Goal: Information Seeking & Learning: Learn about a topic

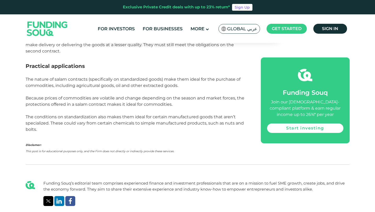
scroll to position [706, 0]
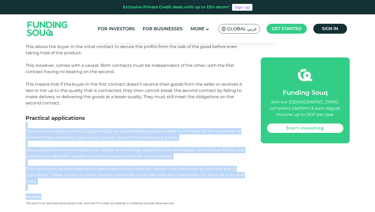
drag, startPoint x: 224, startPoint y: 189, endPoint x: 227, endPoint y: 86, distance: 102.7
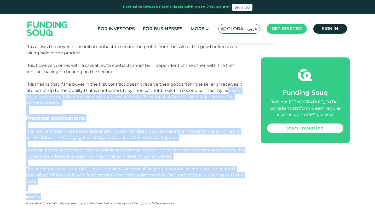
click at [227, 86] on span "This means that if the buyer in the first contract doesn’t receive their goods …" at bounding box center [134, 94] width 217 height 24
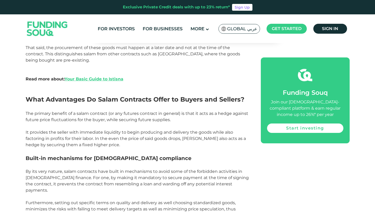
scroll to position [504, 0]
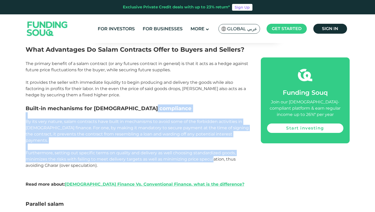
drag, startPoint x: 211, startPoint y: 109, endPoint x: 212, endPoint y: 160, distance: 51.2
click at [212, 160] on div "When it comes to [DEMOGRAPHIC_DATA] finance, one of the oldest and most frequen…" at bounding box center [137, 124] width 223 height 567
click at [212, 160] on p "Furthermore, setting out specific terms on quality and delivery as well choosin…" at bounding box center [137, 159] width 223 height 19
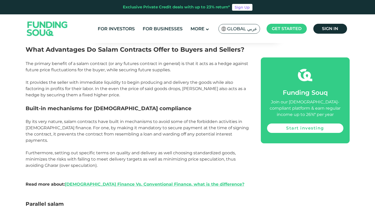
drag, startPoint x: 207, startPoint y: 159, endPoint x: 207, endPoint y: 96, distance: 62.9
click at [207, 98] on div "When it comes to [DEMOGRAPHIC_DATA] finance, one of the oldest and most frequen…" at bounding box center [137, 124] width 223 height 567
click at [207, 96] on p "It provides the seller with immediate liquidity to begin producing and delivery…" at bounding box center [137, 88] width 223 height 19
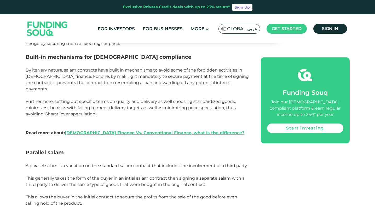
scroll to position [556, 0]
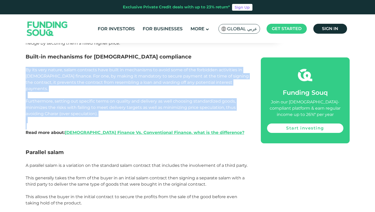
drag, startPoint x: 211, startPoint y: 119, endPoint x: 211, endPoint y: 65, distance: 53.8
click at [211, 67] on div "When it comes to [DEMOGRAPHIC_DATA] finance, one of the oldest and most frequen…" at bounding box center [137, 72] width 223 height 567
click at [211, 65] on p at bounding box center [137, 64] width 223 height 6
drag, startPoint x: 208, startPoint y: 111, endPoint x: 209, endPoint y: 62, distance: 48.3
click at [208, 64] on div "When it comes to [DEMOGRAPHIC_DATA] finance, one of the oldest and most frequen…" at bounding box center [137, 72] width 223 height 567
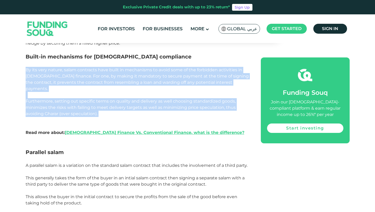
click at [209, 62] on p at bounding box center [137, 64] width 223 height 6
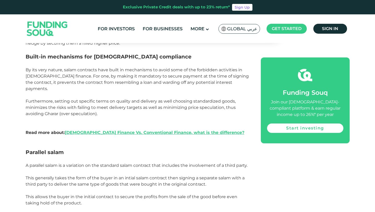
drag, startPoint x: 209, startPoint y: 53, endPoint x: 210, endPoint y: 100, distance: 47.0
click at [210, 100] on div "When it comes to [DEMOGRAPHIC_DATA] finance, one of the oldest and most frequen…" at bounding box center [137, 72] width 223 height 567
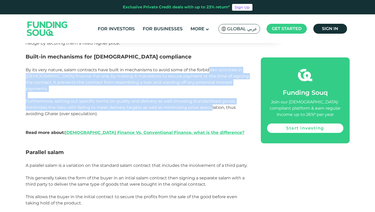
drag, startPoint x: 210, startPoint y: 100, endPoint x: 210, endPoint y: 69, distance: 31.1
click at [210, 69] on div "When it comes to [DEMOGRAPHIC_DATA] finance, one of the oldest and most frequen…" at bounding box center [137, 72] width 223 height 567
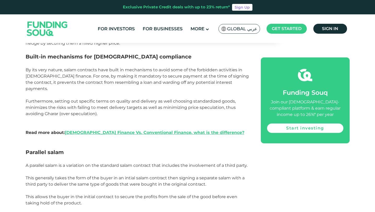
click at [210, 69] on span "By its very nature, salam contracts have built in mechanisms to avoid some of t…" at bounding box center [137, 79] width 223 height 24
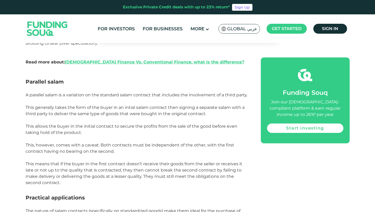
scroll to position [628, 0]
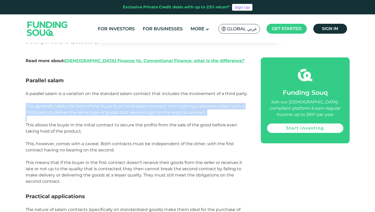
drag, startPoint x: 151, startPoint y: 110, endPoint x: 151, endPoint y: 93, distance: 17.2
click at [151, 93] on div "When it comes to [DEMOGRAPHIC_DATA] finance, one of the oldest and most frequen…" at bounding box center [137, 1] width 223 height 567
click at [151, 97] on p at bounding box center [137, 100] width 223 height 6
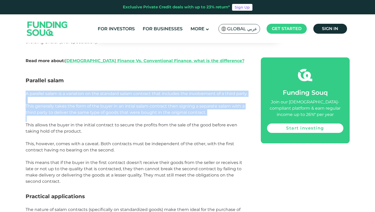
drag, startPoint x: 151, startPoint y: 79, endPoint x: 155, endPoint y: 114, distance: 34.7
click at [155, 114] on div "When it comes to [DEMOGRAPHIC_DATA] finance, one of the oldest and most frequen…" at bounding box center [137, 1] width 223 height 567
click at [155, 116] on p at bounding box center [137, 119] width 223 height 6
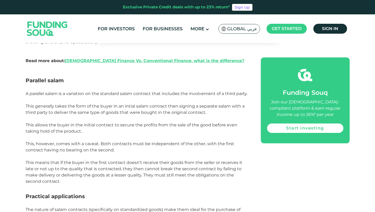
drag, startPoint x: 149, startPoint y: 125, endPoint x: 149, endPoint y: 112, distance: 13.1
click at [149, 112] on div "When it comes to [DEMOGRAPHIC_DATA] finance, one of the oldest and most frequen…" at bounding box center [137, 1] width 223 height 567
click at [149, 116] on p at bounding box center [137, 119] width 223 height 6
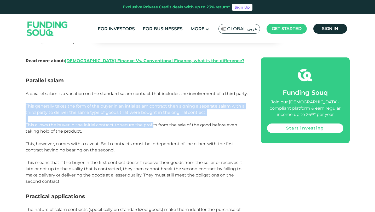
drag, startPoint x: 149, startPoint y: 91, endPoint x: 153, endPoint y: 122, distance: 31.0
click at [153, 122] on div "When it comes to [DEMOGRAPHIC_DATA] finance, one of the oldest and most frequen…" at bounding box center [137, 1] width 223 height 567
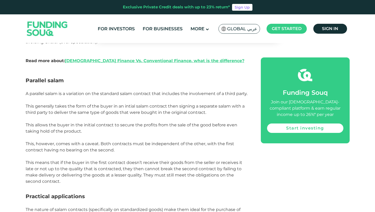
click at [153, 122] on p "This allows the buyer in the initial contract to secure the profits from the sa…" at bounding box center [137, 128] width 223 height 13
drag, startPoint x: 151, startPoint y: 127, endPoint x: 152, endPoint y: 95, distance: 32.1
click at [152, 96] on div "When it comes to [DEMOGRAPHIC_DATA] finance, one of the oldest and most frequen…" at bounding box center [137, 1] width 223 height 567
click at [152, 97] on p at bounding box center [137, 100] width 223 height 6
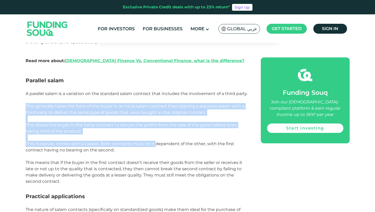
drag, startPoint x: 152, startPoint y: 93, endPoint x: 154, endPoint y: 142, distance: 48.9
click at [154, 142] on div "When it comes to [DEMOGRAPHIC_DATA] finance, one of the oldest and most frequen…" at bounding box center [137, 1] width 223 height 567
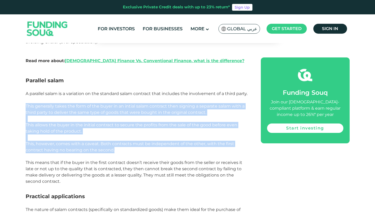
click at [154, 142] on p "This, however, comes with a caveat. Both contracts must be independent of the o…" at bounding box center [137, 147] width 223 height 13
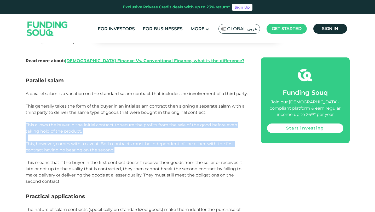
drag, startPoint x: 153, startPoint y: 143, endPoint x: 156, endPoint y: 106, distance: 36.7
click at [155, 107] on div "When it comes to [DEMOGRAPHIC_DATA] finance, one of the oldest and most frequen…" at bounding box center [137, 1] width 223 height 567
click at [156, 106] on span "This generally takes the form of the buyer in an intial salam contract then sig…" at bounding box center [135, 109] width 219 height 11
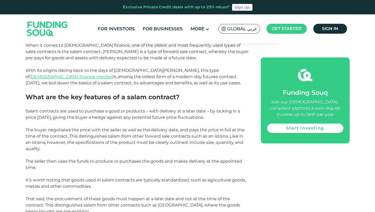
scroll to position [306, 0]
